Goal: Transaction & Acquisition: Purchase product/service

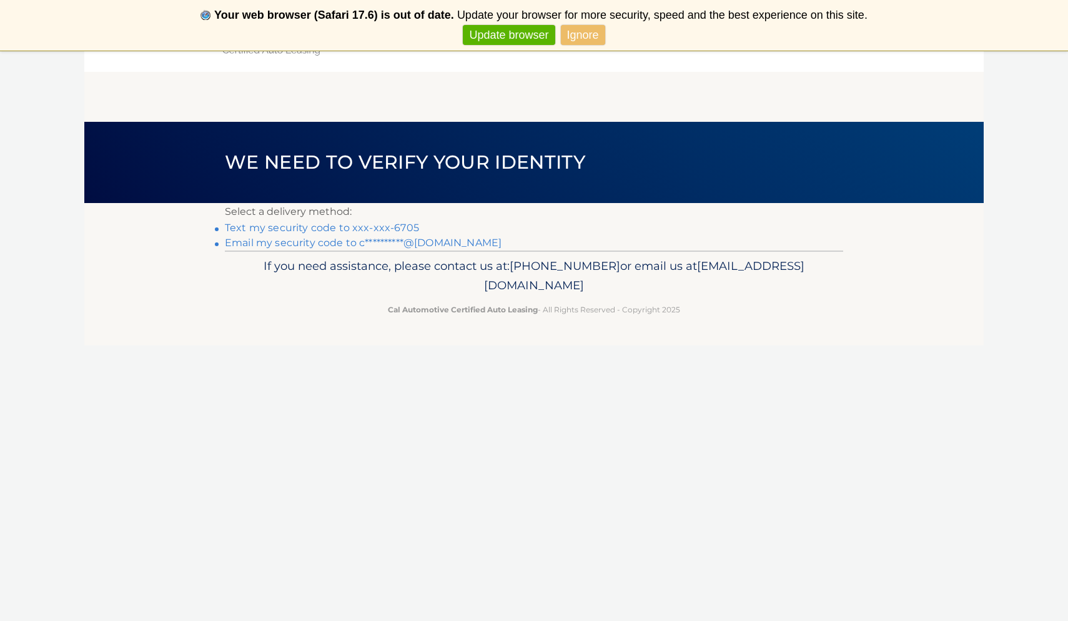
click at [402, 229] on link "Text my security code to xxx-xxx-6705" at bounding box center [322, 228] width 194 height 12
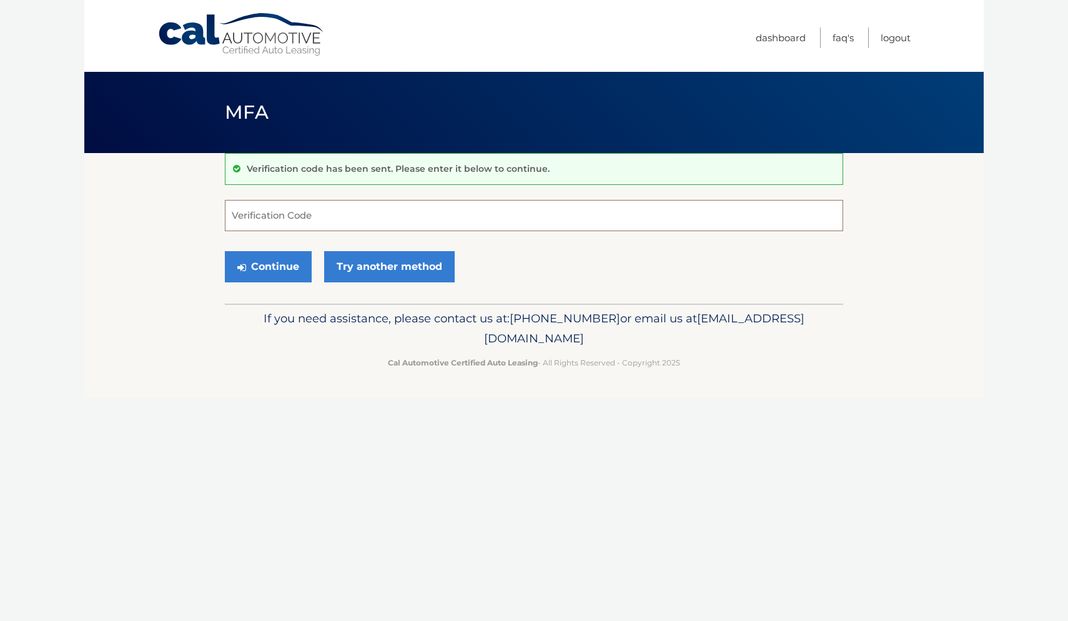
click at [400, 227] on input "Verification Code" at bounding box center [534, 215] width 618 height 31
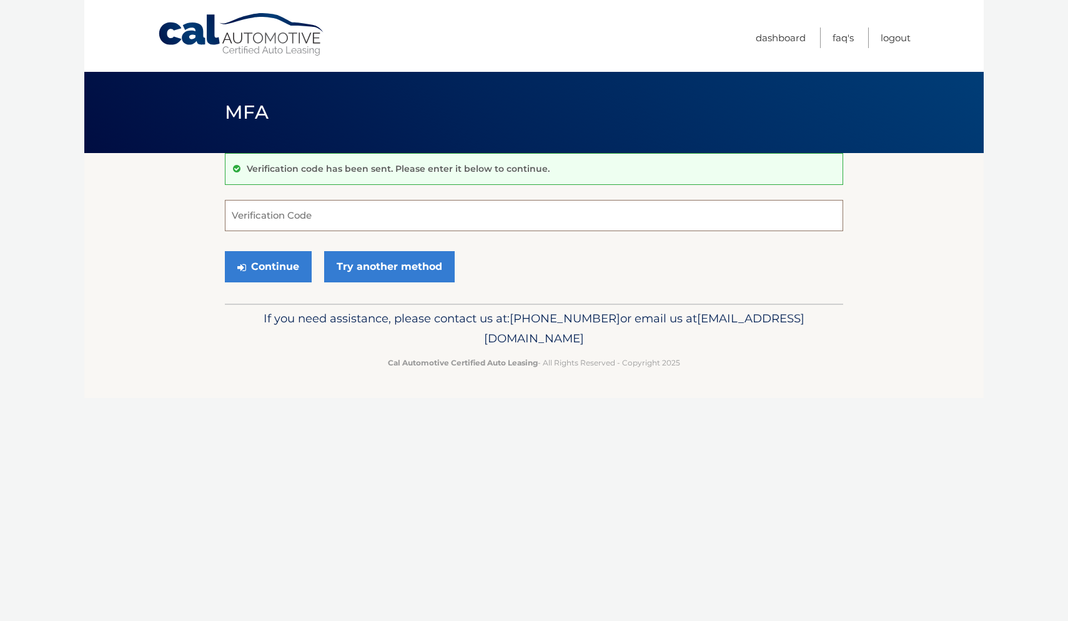
click at [400, 227] on input "Verification Code" at bounding box center [534, 215] width 618 height 31
type input "397610"
click at [264, 264] on button "Continue" at bounding box center [268, 266] width 87 height 31
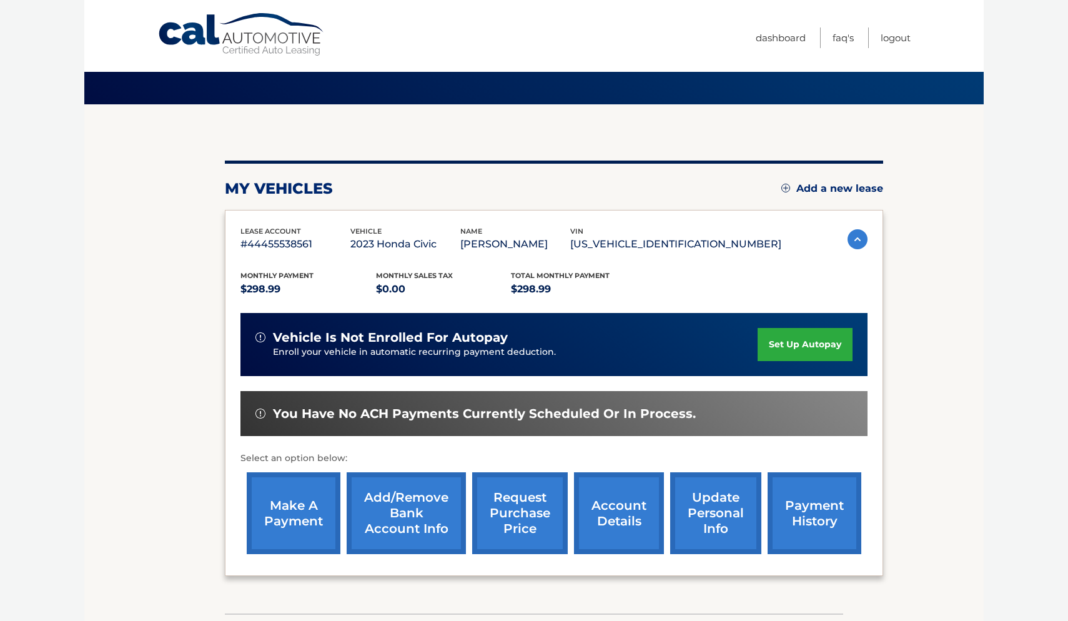
scroll to position [72, 0]
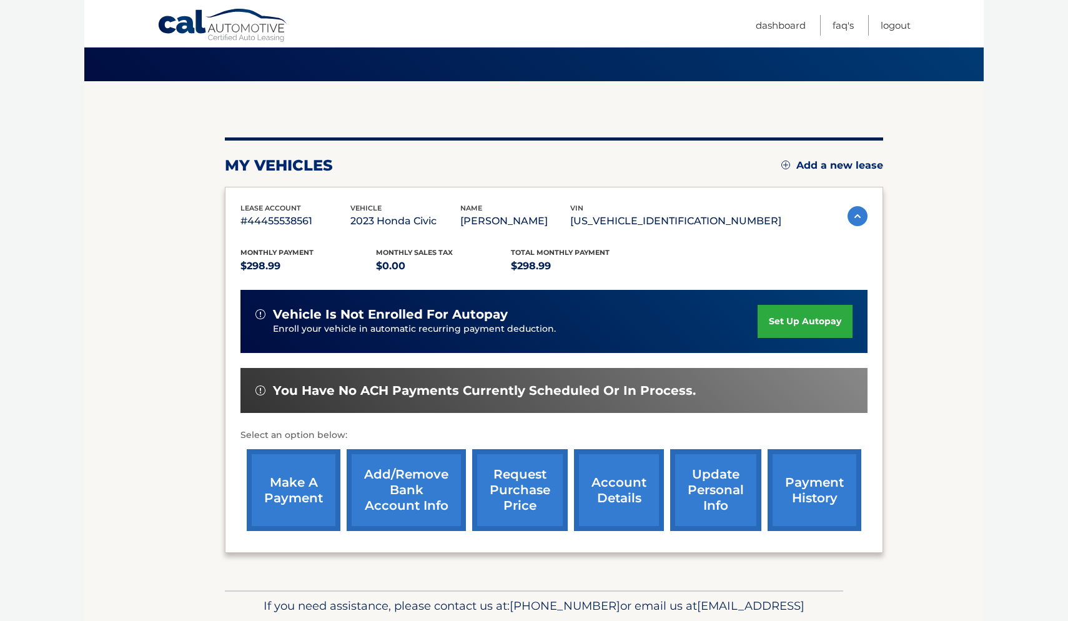
click at [288, 482] on link "make a payment" at bounding box center [294, 490] width 94 height 82
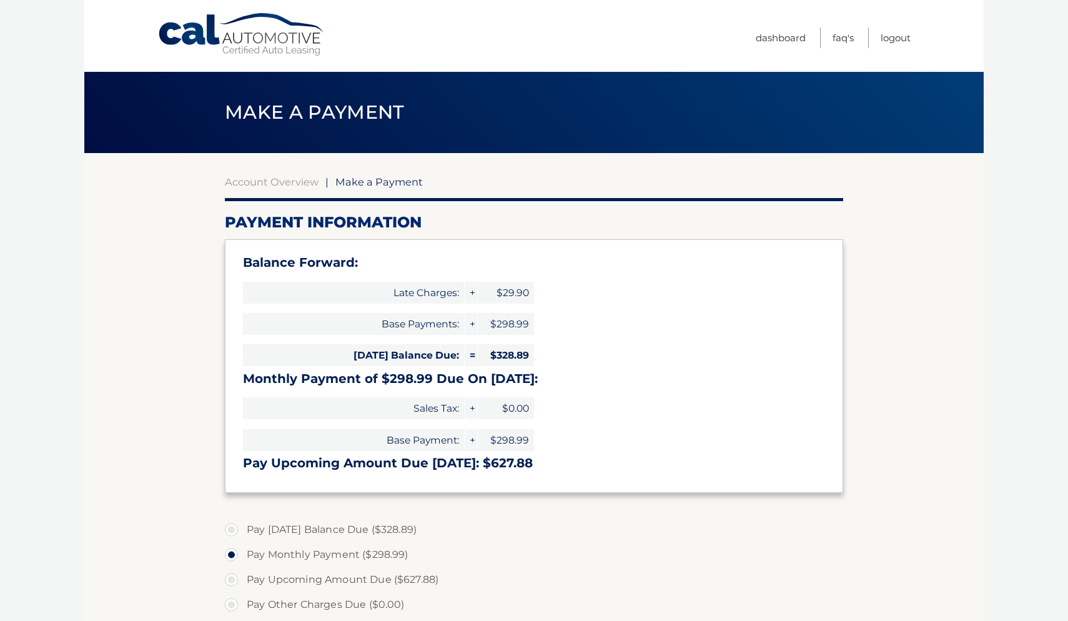
select select "MTg4MDk0YmQtNjgwNi00NjViLWExNjUtYWNlYTFmZmFiMTJk"
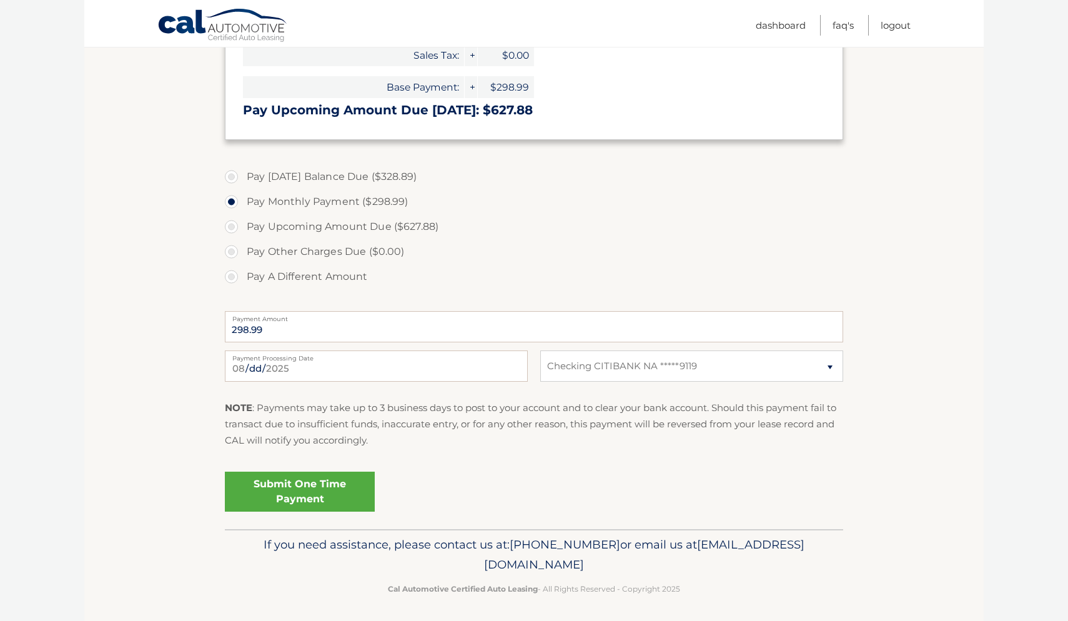
scroll to position [352, 0]
click at [317, 484] on link "Submit One Time Payment" at bounding box center [300, 492] width 150 height 40
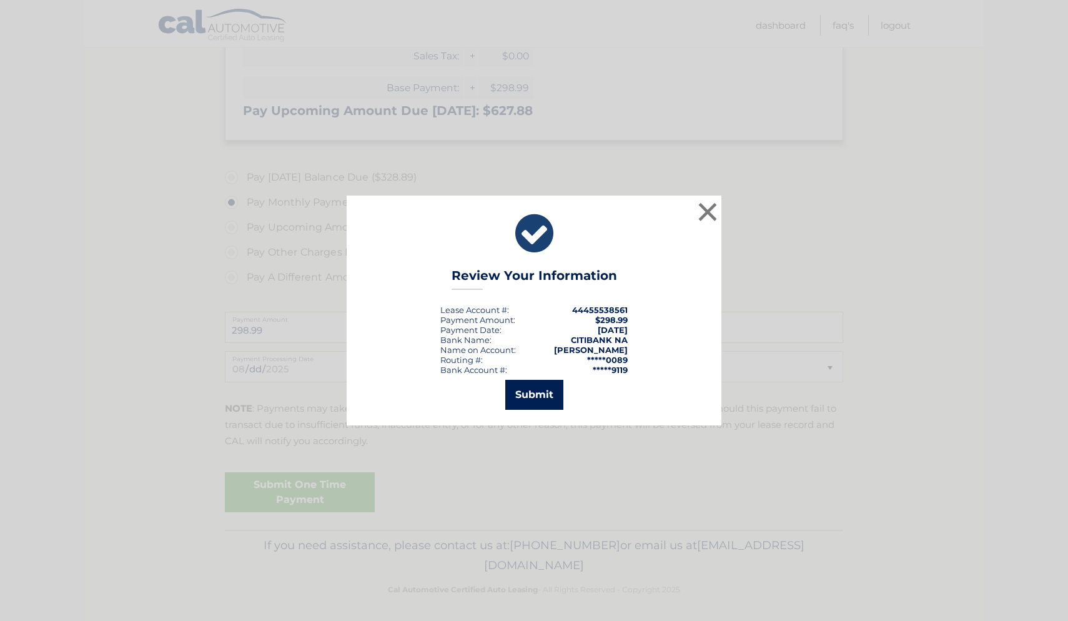
click at [520, 395] on button "Submit" at bounding box center [534, 395] width 58 height 30
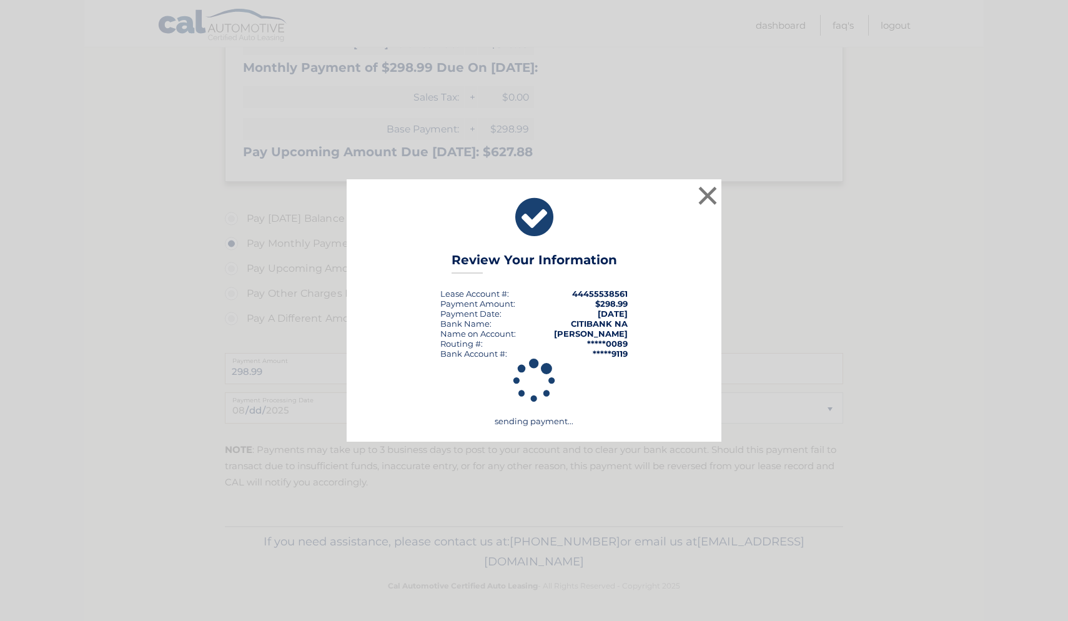
scroll to position [307, 0]
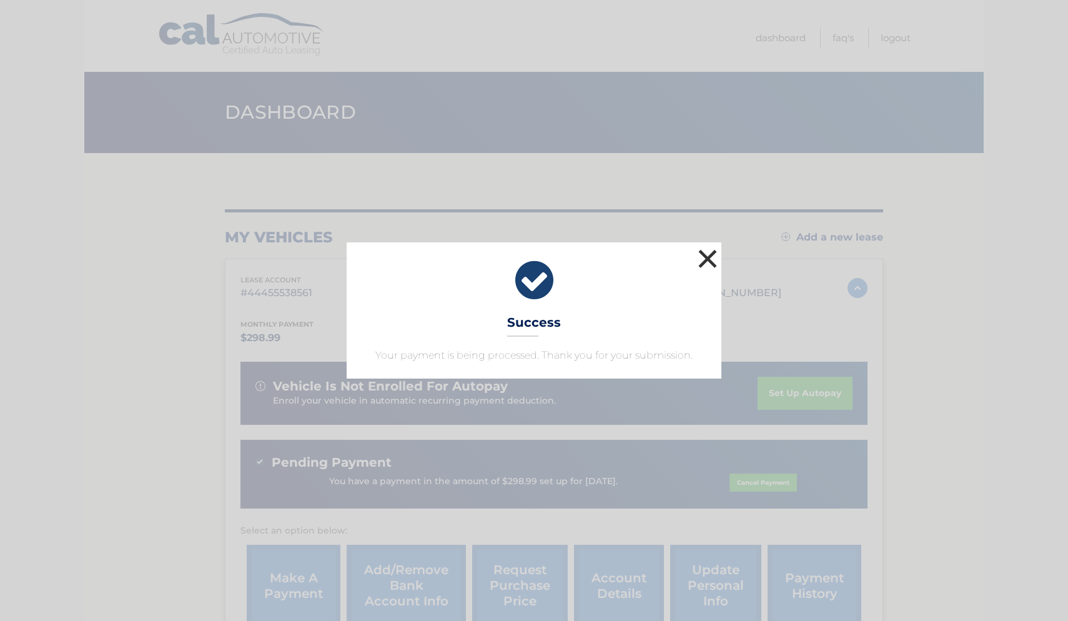
click at [716, 255] on button "×" at bounding box center [707, 258] width 25 height 25
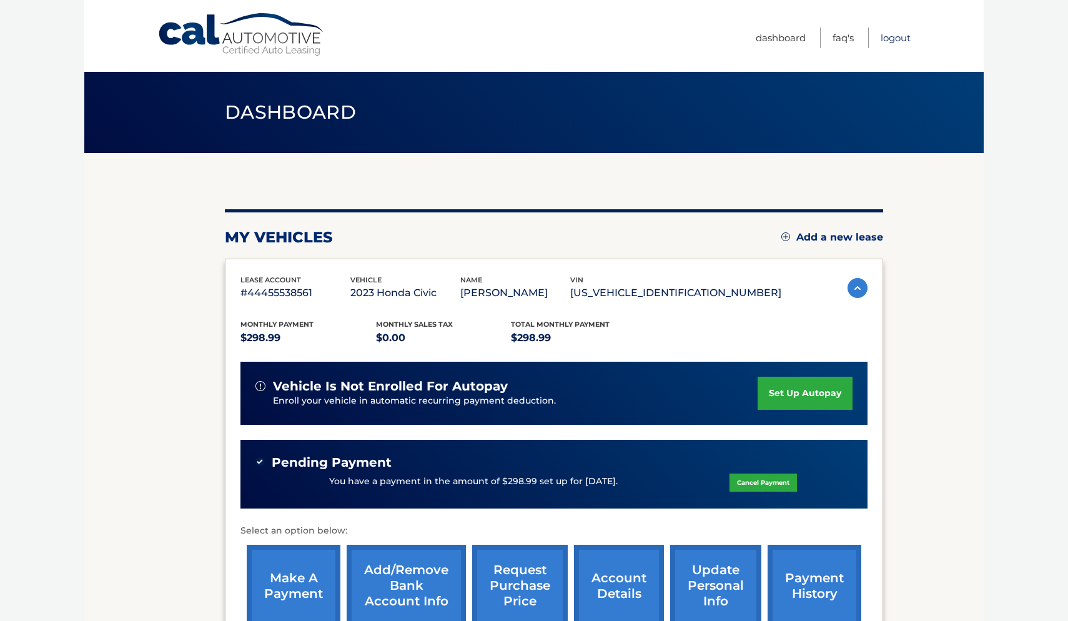
click at [901, 36] on link "Logout" at bounding box center [895, 37] width 30 height 21
